Goal: Task Accomplishment & Management: Manage account settings

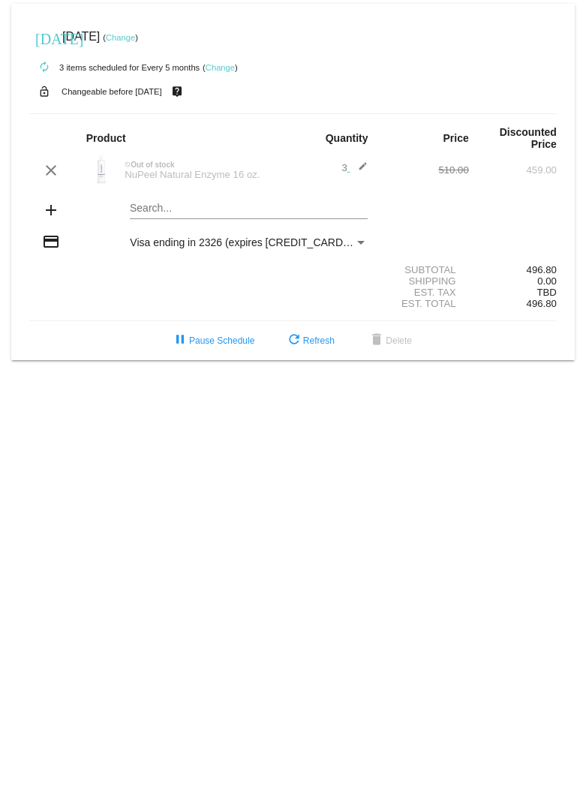
click at [135, 37] on link "Change" at bounding box center [120, 37] width 29 height 9
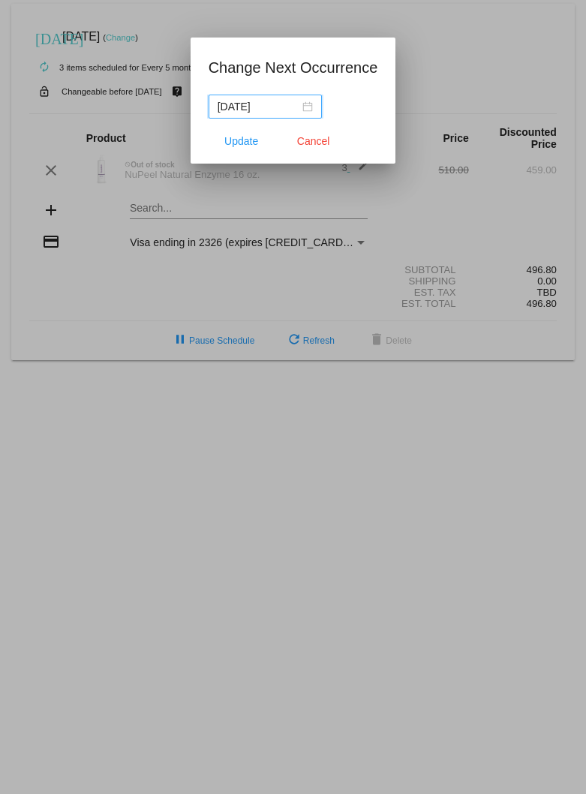
click at [291, 109] on div "[DATE]" at bounding box center [265, 106] width 95 height 17
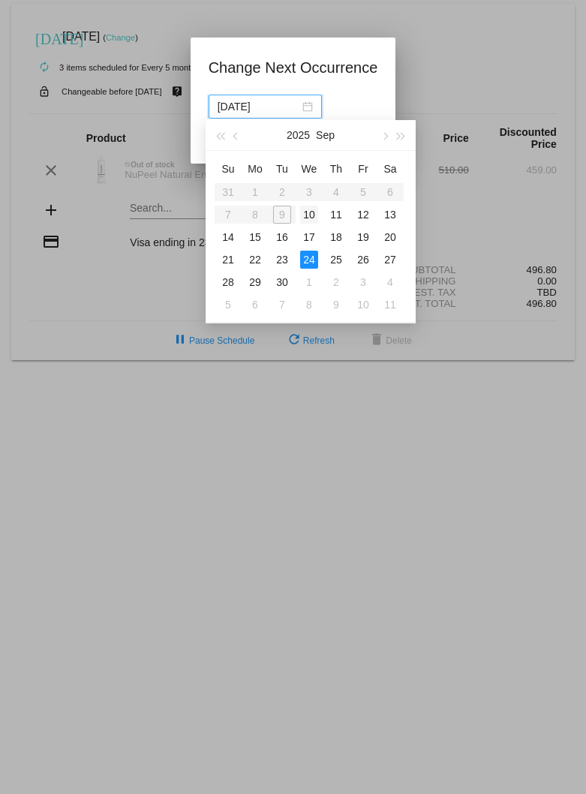
click at [310, 214] on div "10" at bounding box center [309, 215] width 18 height 18
type input "[DATE]"
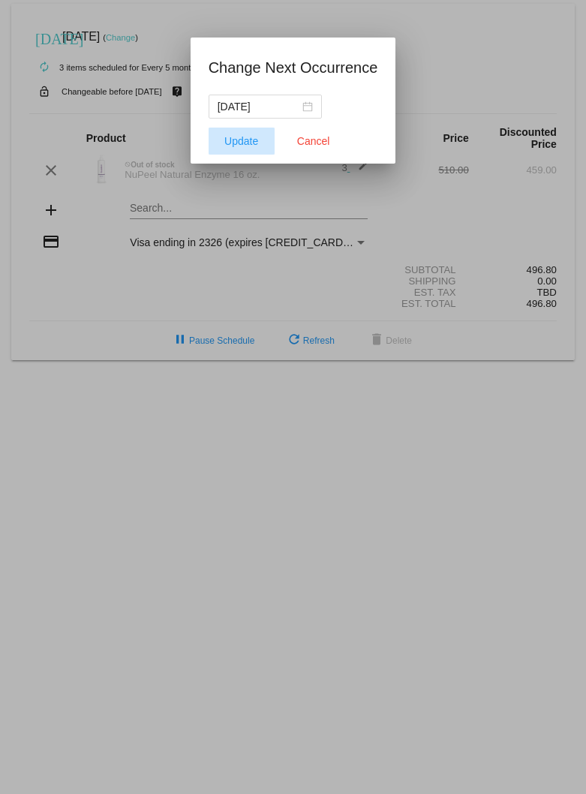
click at [240, 140] on span "Update" at bounding box center [241, 141] width 34 height 12
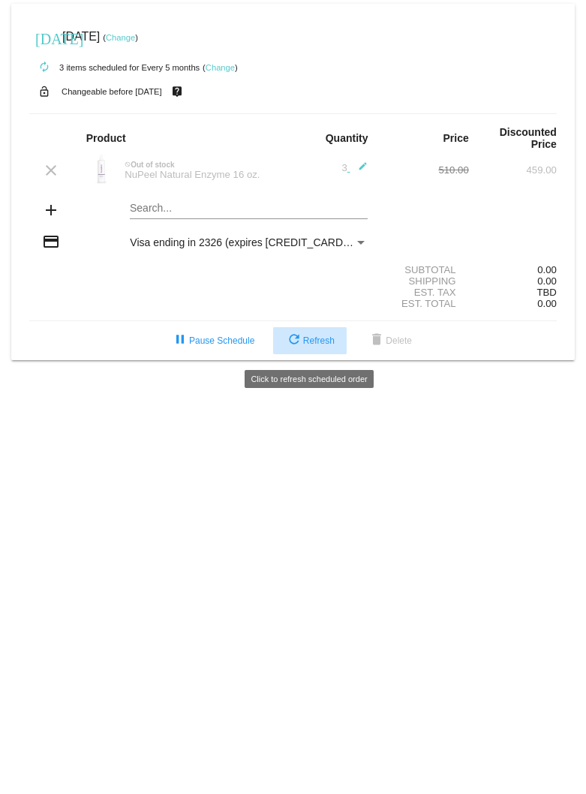
click at [313, 345] on span "refresh Refresh" at bounding box center [310, 340] width 50 height 11
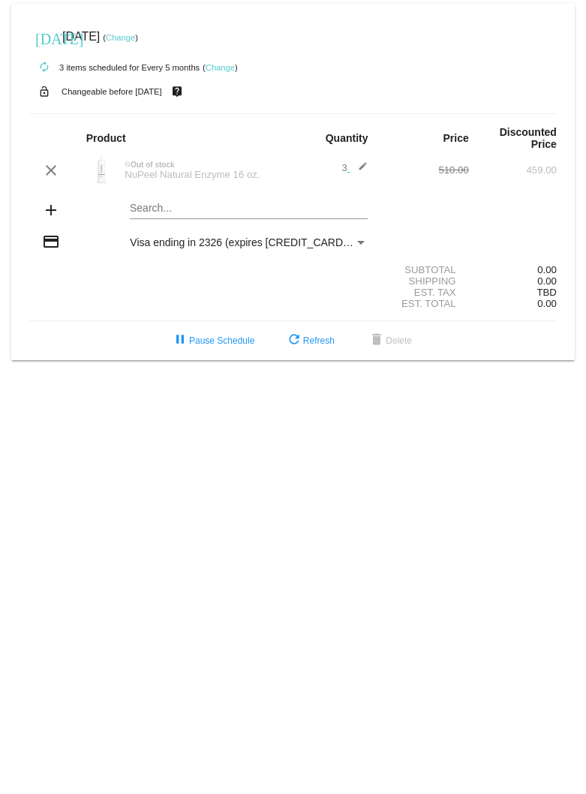
click at [50, 209] on mat-icon "add" at bounding box center [51, 210] width 18 height 18
click at [50, 214] on mat-icon "add" at bounding box center [51, 210] width 18 height 18
click at [221, 68] on link "Change" at bounding box center [220, 67] width 29 height 9
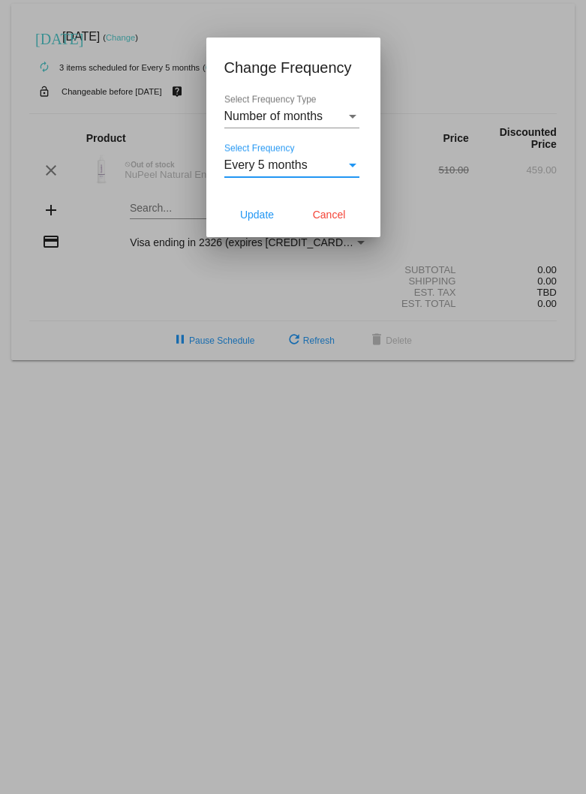
click at [357, 165] on div "Select Frequency" at bounding box center [353, 165] width 14 height 14
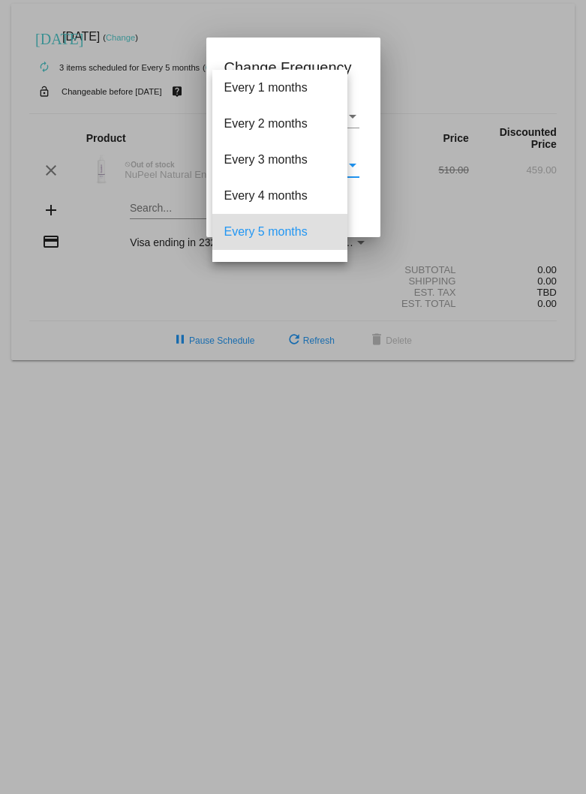
scroll to position [66, 0]
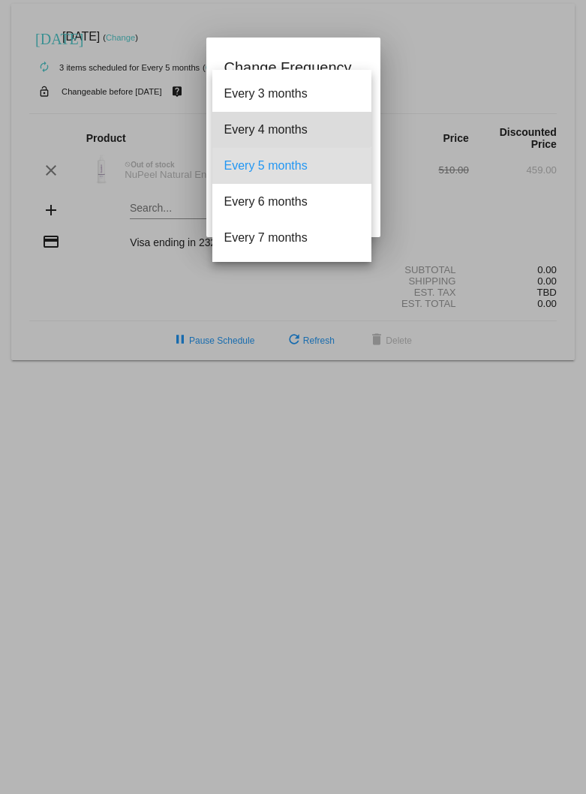
click at [282, 126] on span "Every 4 months" at bounding box center [291, 130] width 135 height 36
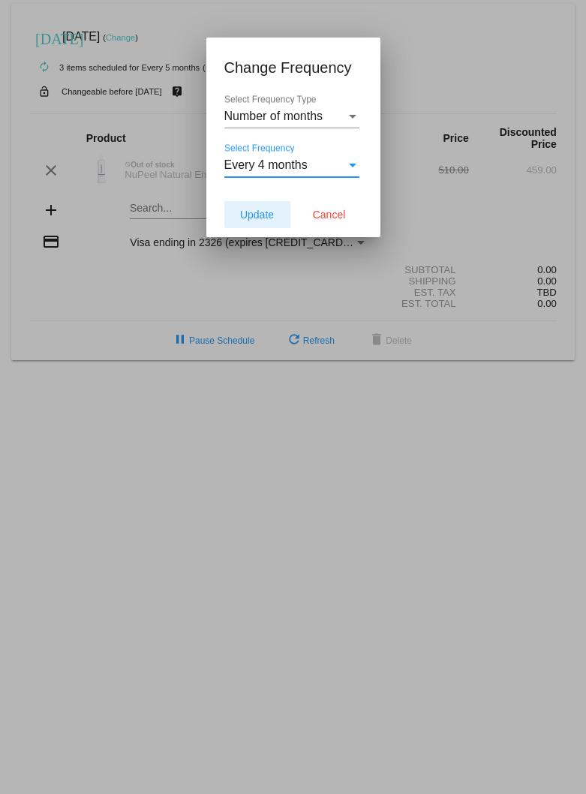
click at [262, 217] on span "Update" at bounding box center [257, 215] width 34 height 12
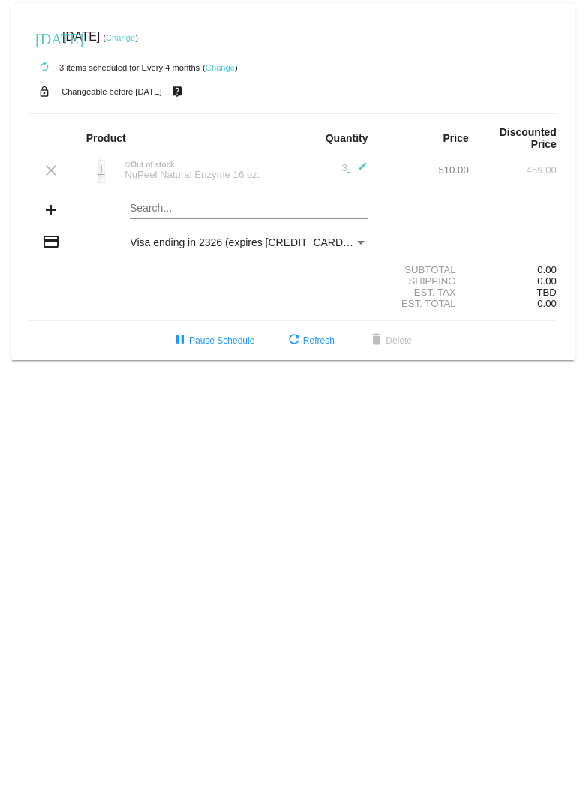
click at [48, 214] on mat-icon "add" at bounding box center [51, 210] width 18 height 18
drag, startPoint x: 122, startPoint y: 205, endPoint x: 131, endPoint y: 205, distance: 9.0
click at [126, 205] on div "Search..." at bounding box center [248, 211] width 263 height 43
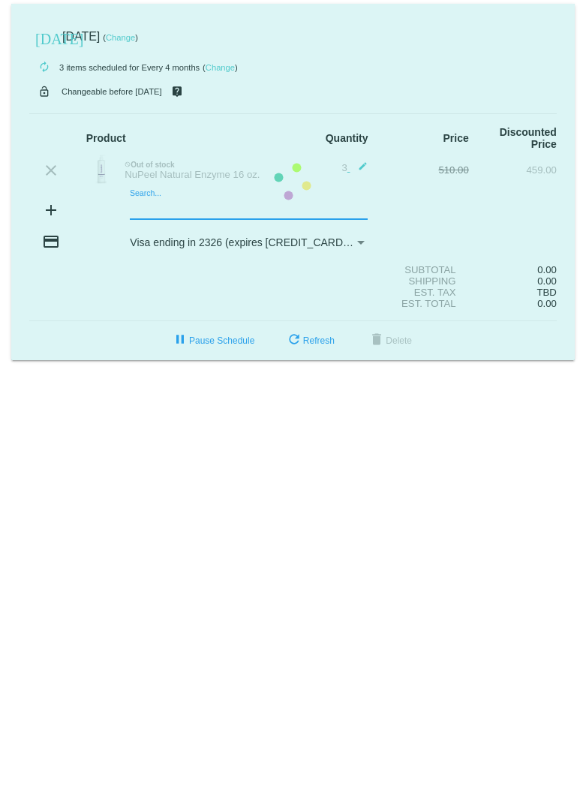
click at [161, 212] on mat-card "[DATE] [DATE] ( Change ) autorenew 3 items scheduled for Every 4 months ( Chang…" at bounding box center [292, 182] width 563 height 356
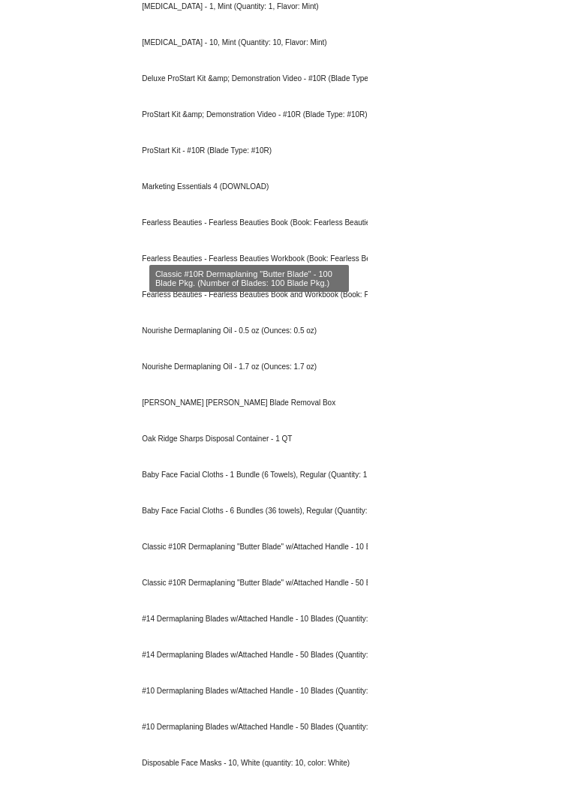
scroll to position [912, 0]
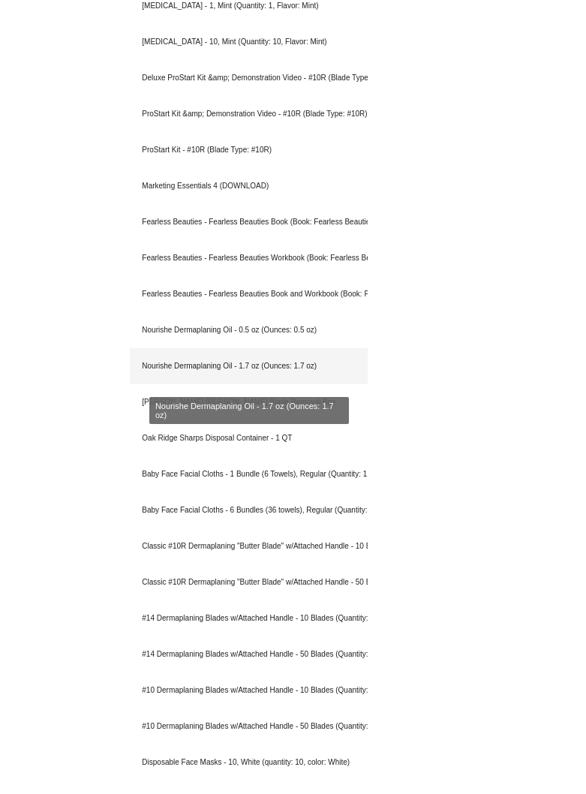
click at [217, 364] on div "Nourishe Dermaplaning Oil - 1.7 oz (Ounces: 1.7 oz)" at bounding box center [249, 366] width 238 height 36
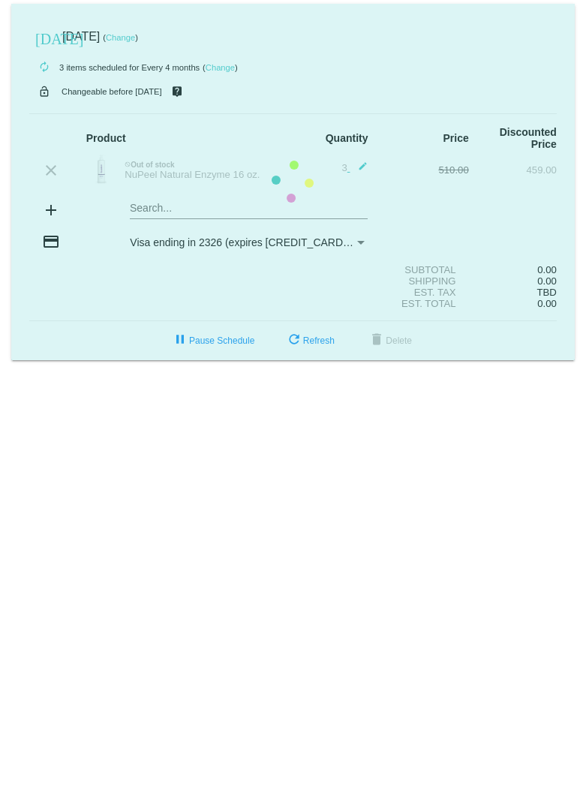
scroll to position [0, 0]
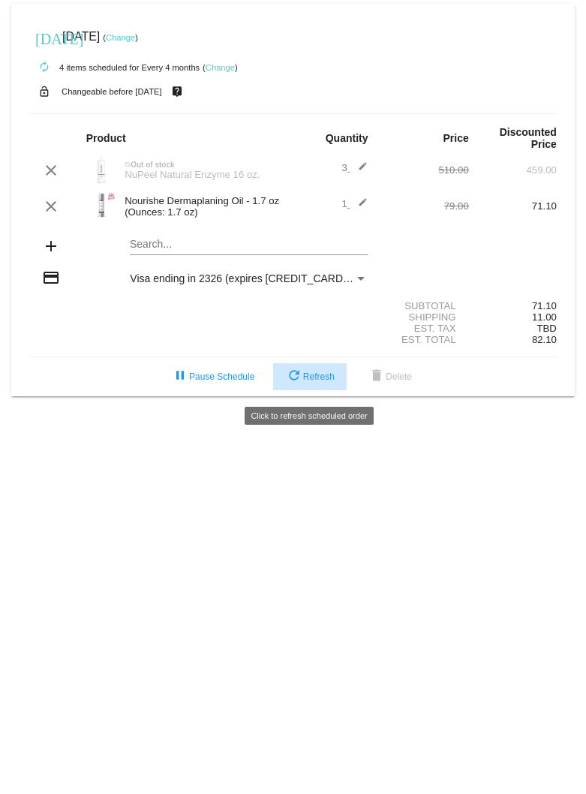
click at [319, 382] on span "refresh Refresh" at bounding box center [310, 376] width 50 height 11
